Goal: Task Accomplishment & Management: Use online tool/utility

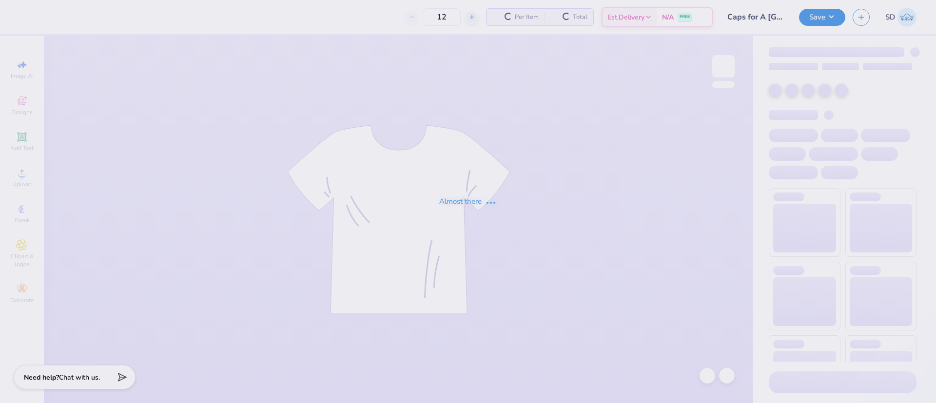
type input "20"
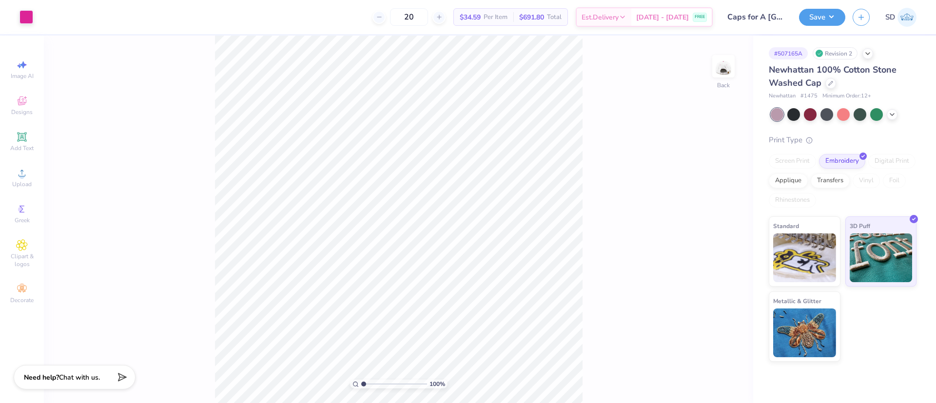
click at [274, 74] on div "100 % Back" at bounding box center [398, 220] width 709 height 368
click at [26, 15] on div at bounding box center [26, 16] width 14 height 14
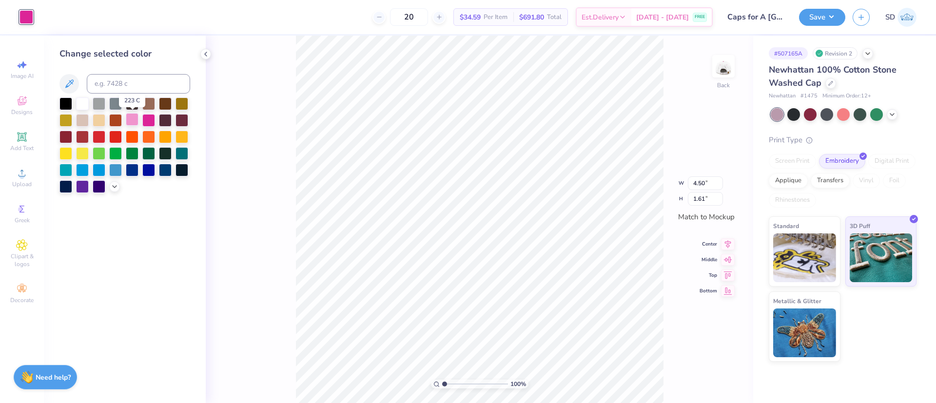
click at [129, 119] on div at bounding box center [132, 119] width 13 height 13
click at [133, 81] on input at bounding box center [138, 83] width 103 height 19
type input "705"
type input "706"
click at [127, 119] on div at bounding box center [132, 119] width 13 height 13
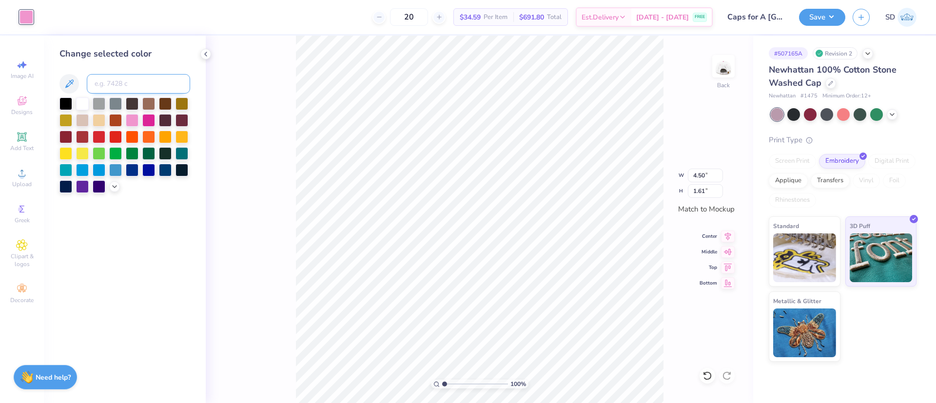
click at [111, 81] on input at bounding box center [138, 83] width 103 height 19
type input "224"
type input "c"
type input "222"
type input "223"
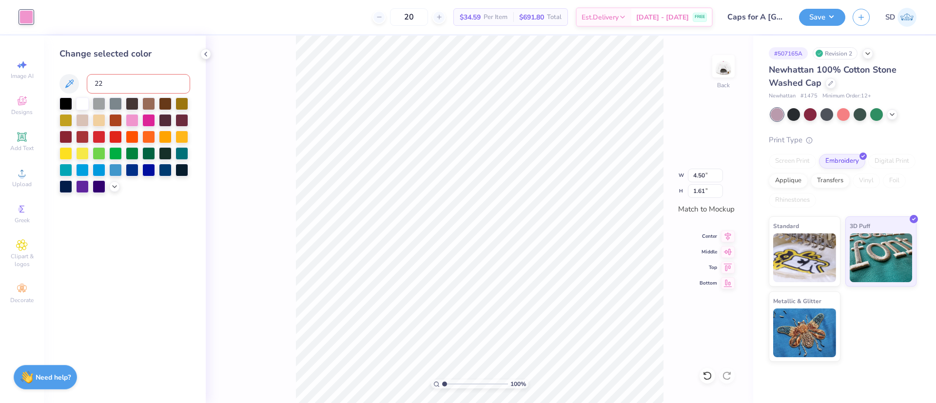
type input "225"
type input "222"
type input "223"
click at [20, 174] on circle at bounding box center [21, 176] width 5 height 5
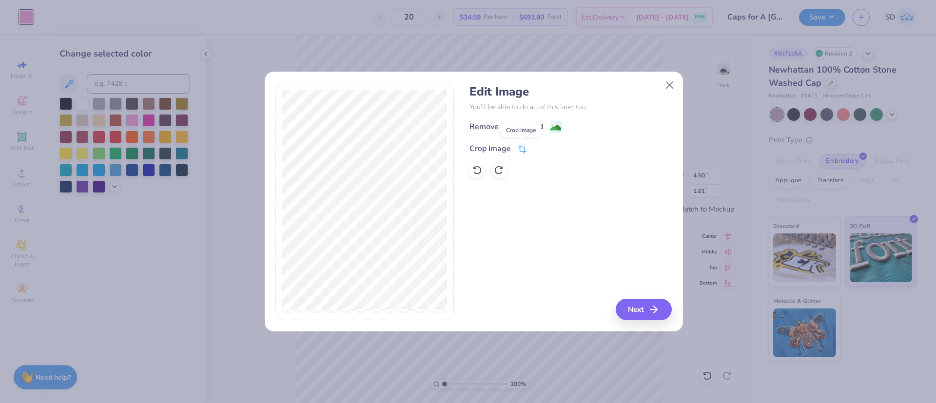
click at [521, 147] on icon at bounding box center [522, 149] width 9 height 9
click at [646, 311] on div "Edit Image You’ll be able to do all of this later too. Remove Background Crop I…" at bounding box center [570, 202] width 202 height 238
click at [533, 149] on button at bounding box center [538, 147] width 10 height 10
click at [661, 311] on icon "button" at bounding box center [657, 310] width 12 height 12
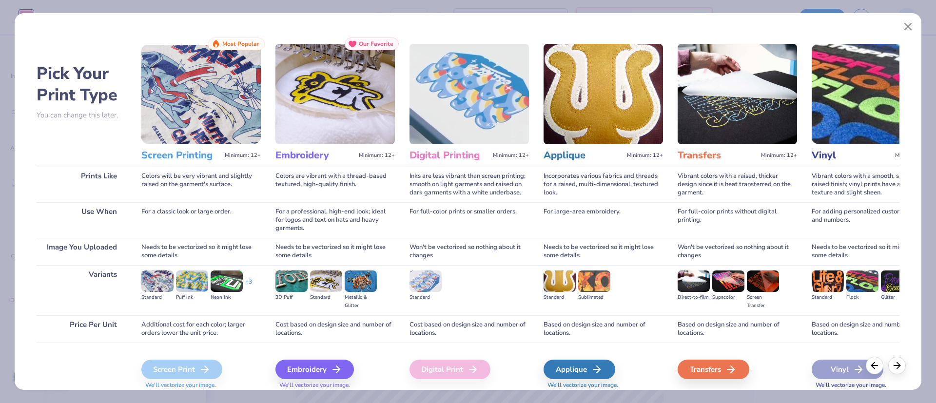
scroll to position [34, 0]
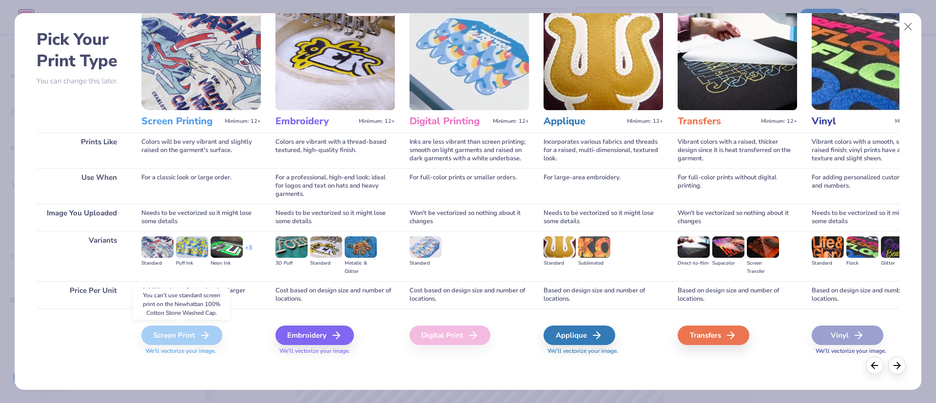
click at [179, 331] on div "Screen Print" at bounding box center [181, 335] width 81 height 19
click at [321, 336] on div "Embroidery" at bounding box center [316, 335] width 78 height 19
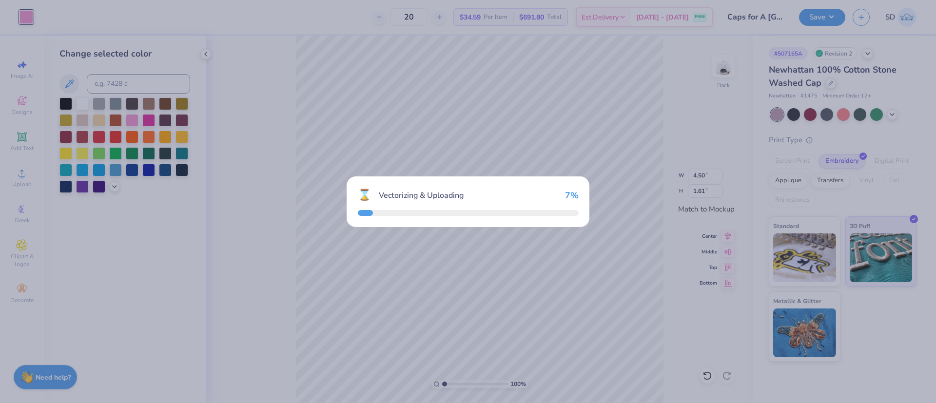
type input "3.88"
type input "0.71"
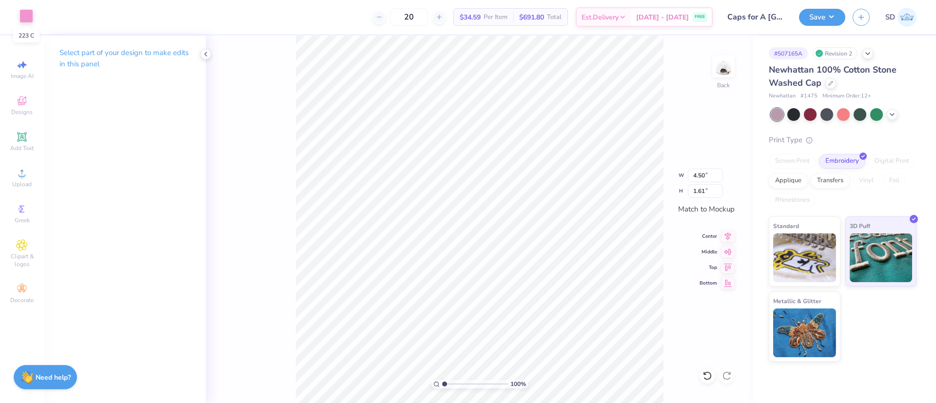
click at [27, 19] on div at bounding box center [26, 16] width 14 height 14
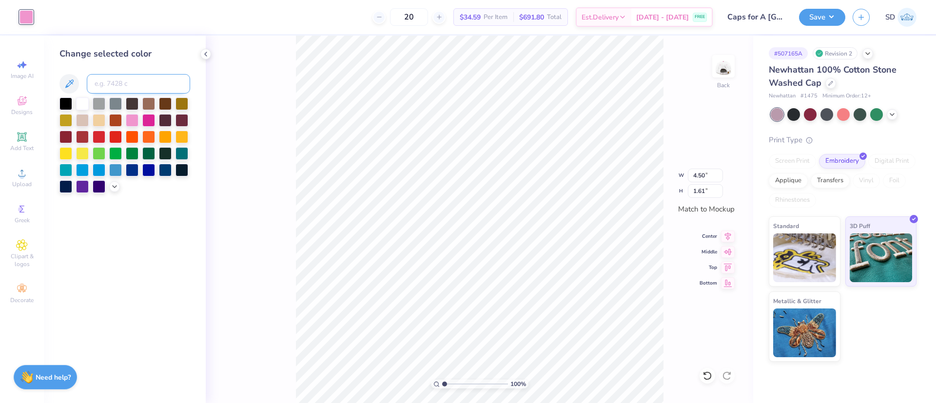
click at [107, 78] on input at bounding box center [138, 83] width 103 height 19
type input "517"
type input "518"
type input "1"
type input "516"
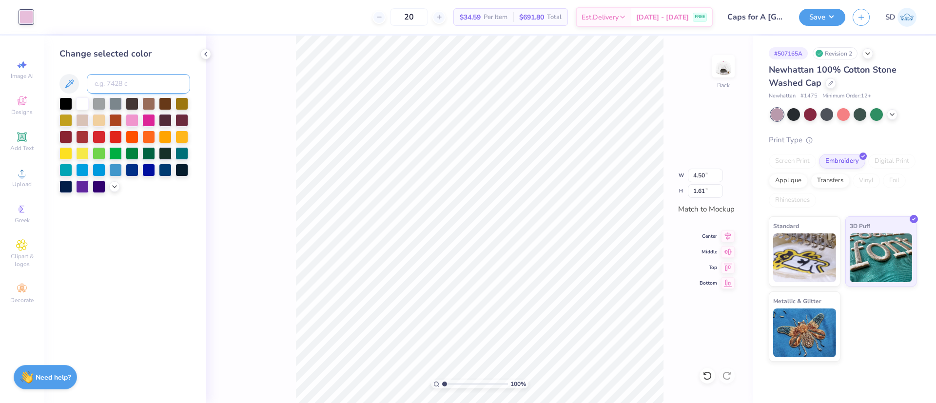
type input "1"
type input "517"
click at [132, 120] on div at bounding box center [132, 119] width 13 height 13
